Goal: Task Accomplishment & Management: Manage account settings

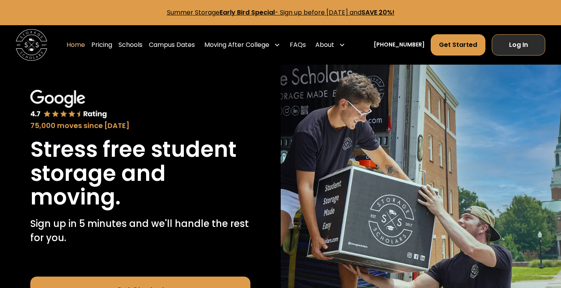
click at [516, 47] on link "Log In" at bounding box center [519, 44] width 54 height 21
click at [527, 48] on link "Log In" at bounding box center [519, 44] width 54 height 21
